Goal: Navigation & Orientation: Find specific page/section

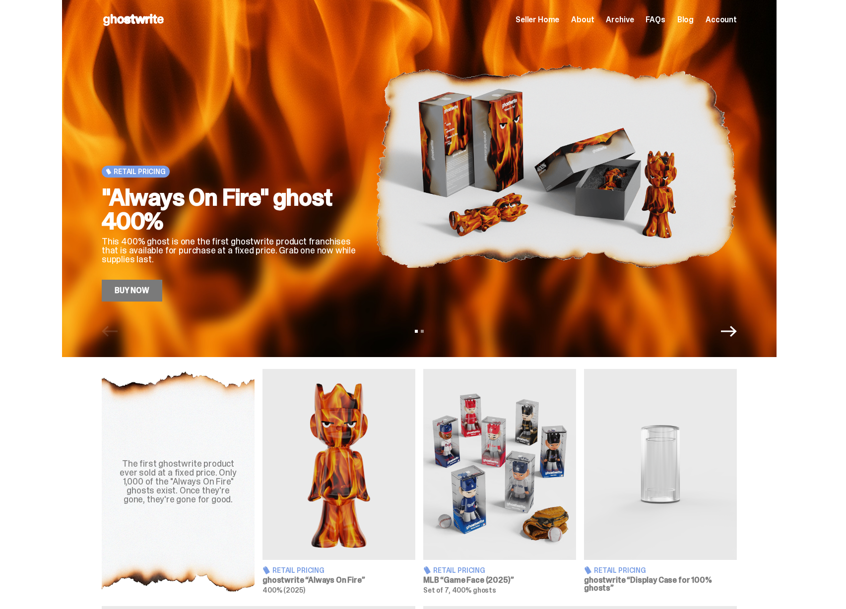
click at [554, 22] on span "Seller Home" at bounding box center [537, 20] width 44 height 8
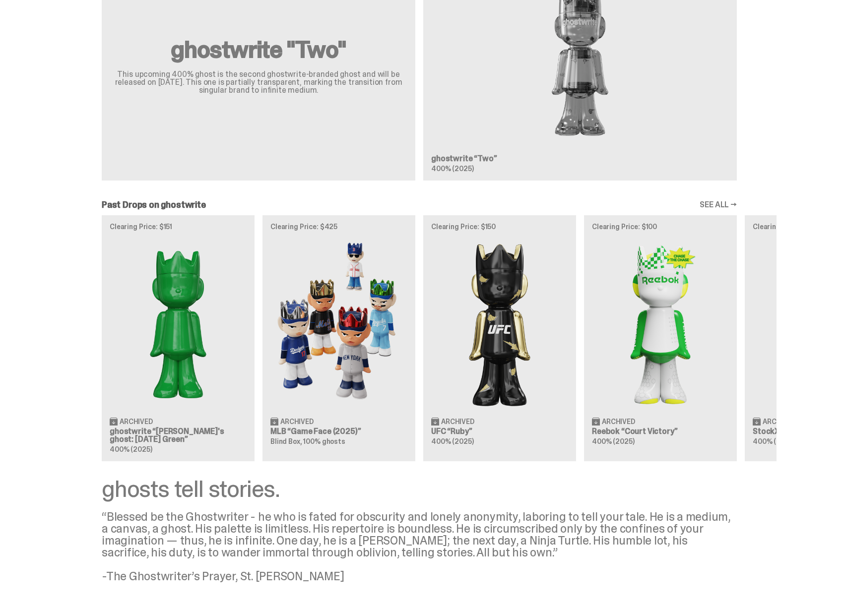
scroll to position [1071, 0]
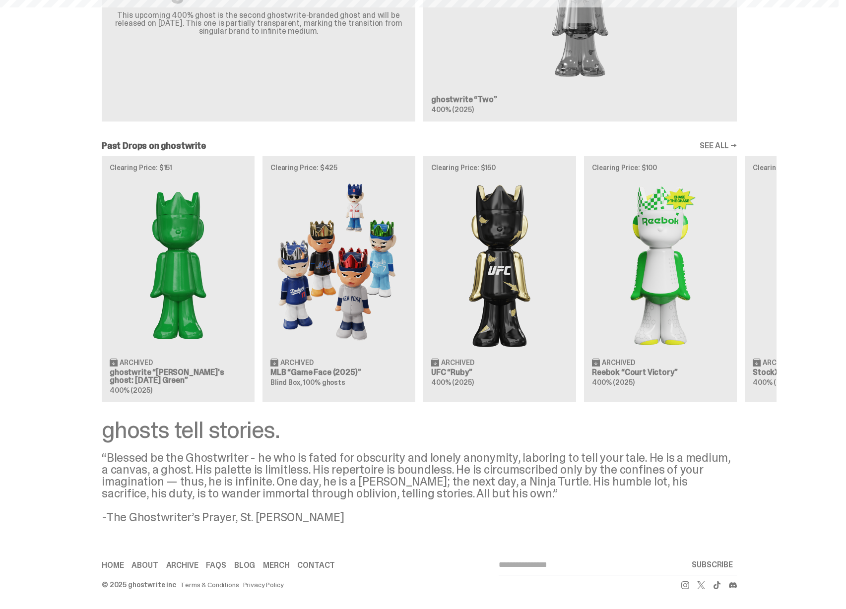
click at [533, 443] on div "ghosts tell stories. “Blessed be the Ghostwriter - he who is fated for obscurit…" at bounding box center [419, 470] width 635 height 105
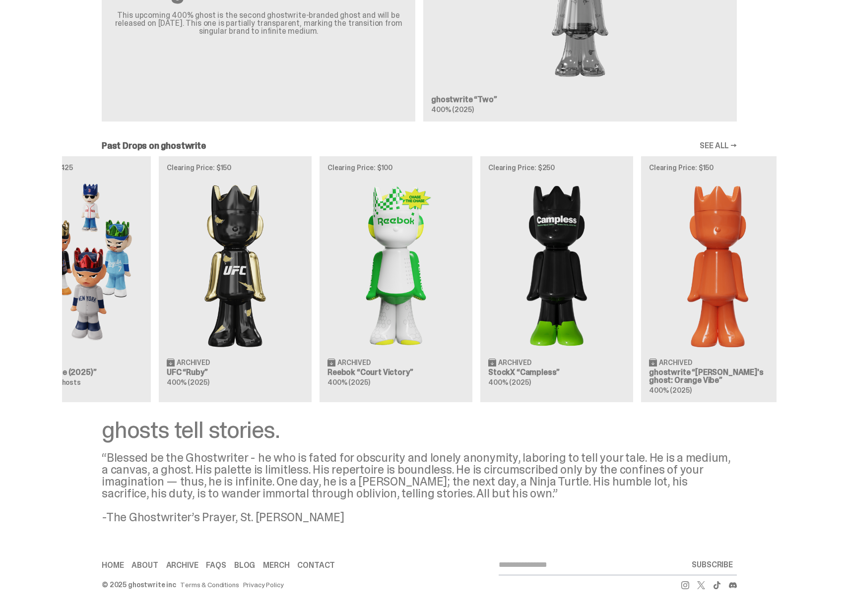
click at [322, 363] on div "Clearing Price: $151 Archived ghostwrite “[PERSON_NAME]'s ghost: [DATE] Green” …" at bounding box center [419, 279] width 714 height 246
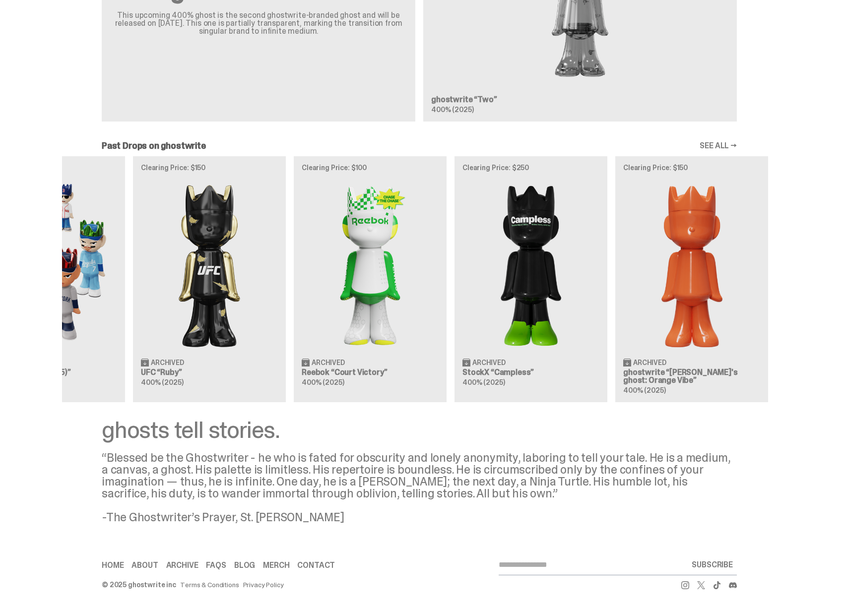
scroll to position [0, 321]
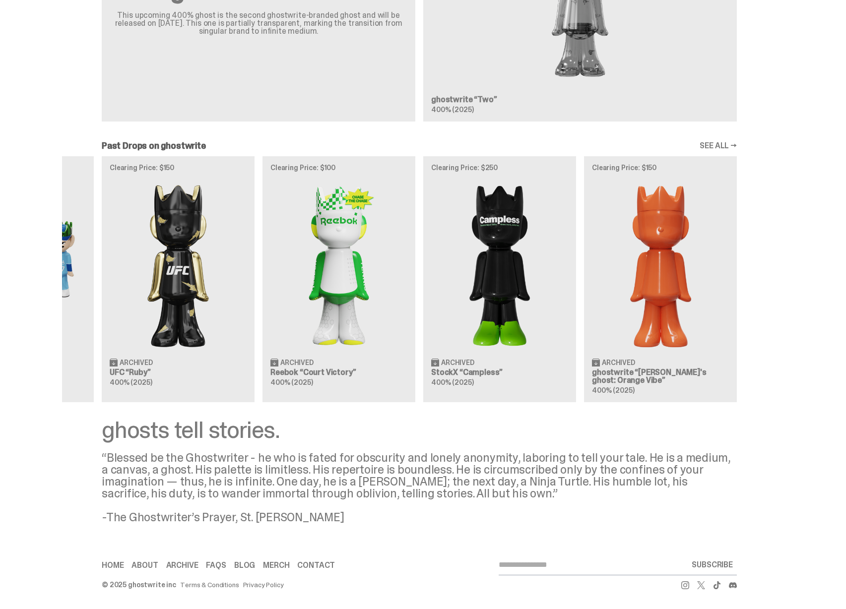
click at [327, 329] on div "Clearing Price: $151 Archived ghostwrite “[PERSON_NAME]'s ghost: [DATE] Green” …" at bounding box center [419, 279] width 714 height 246
click at [714, 145] on link "SEE ALL →" at bounding box center [717, 146] width 37 height 8
